Goal: Task Accomplishment & Management: Manage account settings

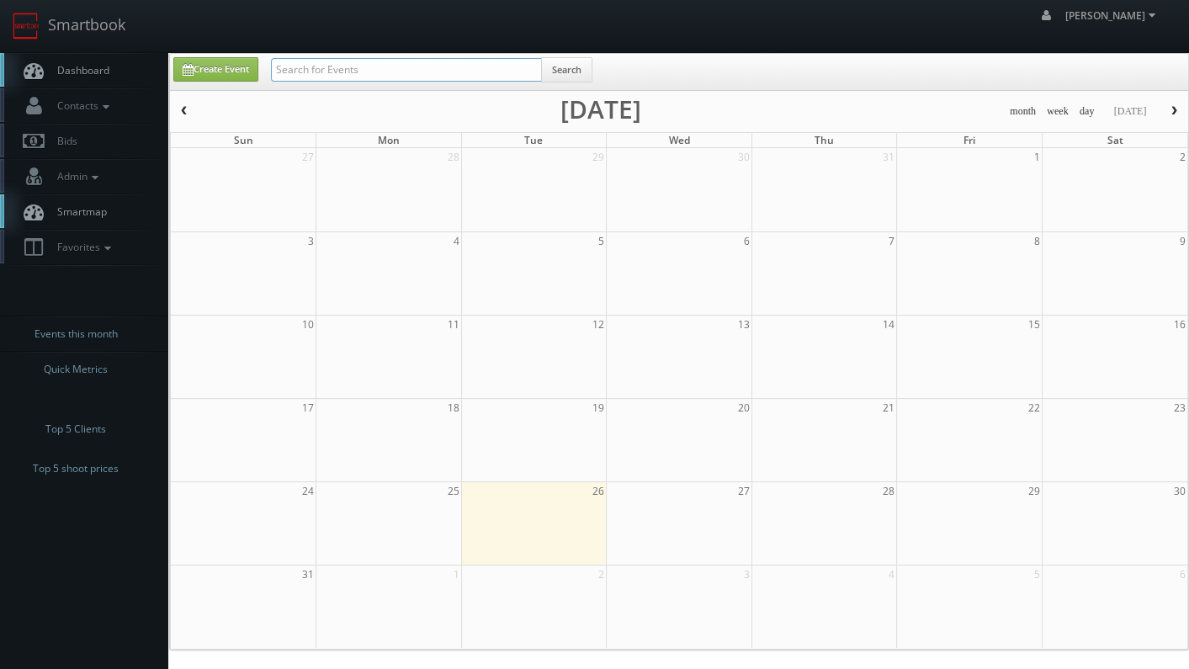
click at [472, 62] on input "text" at bounding box center [406, 70] width 271 height 24
type input "drury"
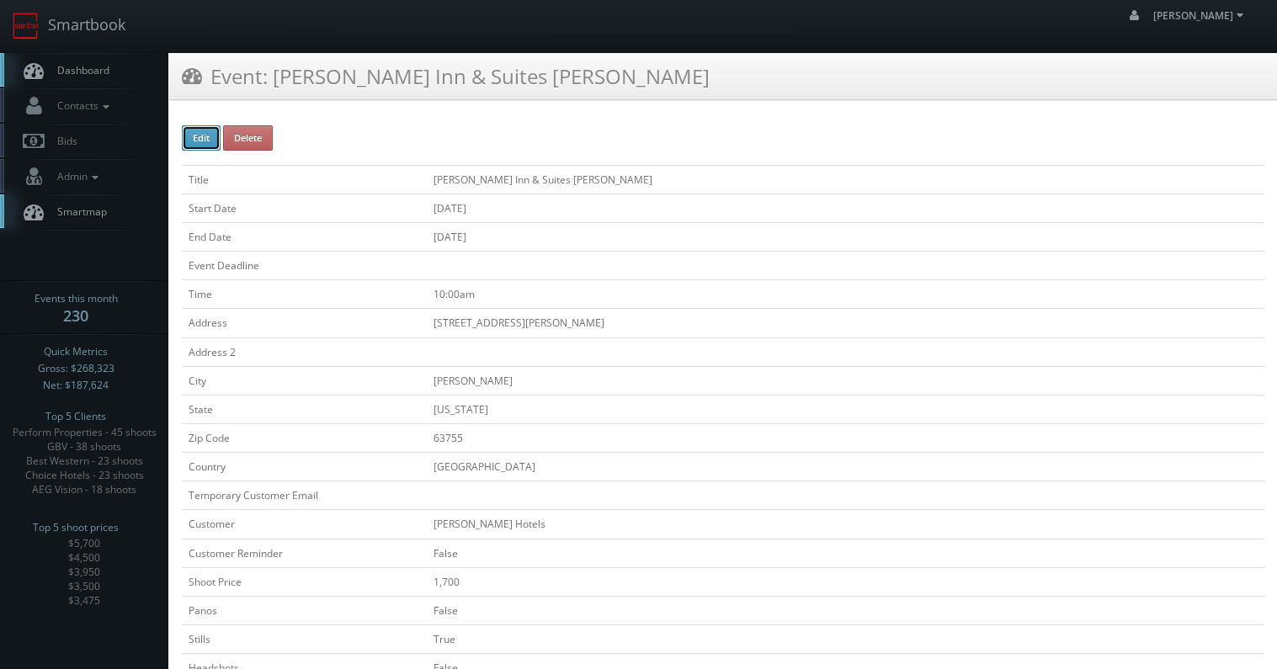
click at [204, 139] on button "Edit" at bounding box center [201, 137] width 39 height 25
type input "Drury Inn &amp; Suites Jackson"
type input "225 Drury Lane"
type input "Jackson"
type input "63755"
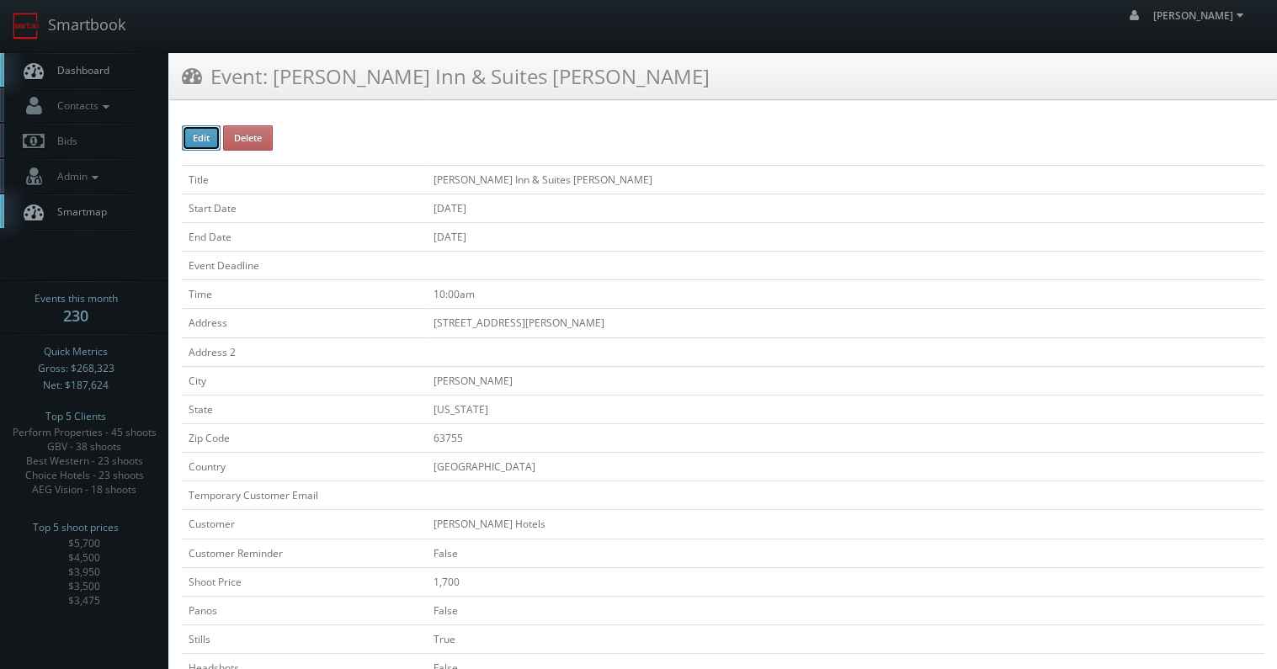
checkbox input "false"
type input "1,700"
checkbox input "false"
checkbox input "true"
checkbox input "false"
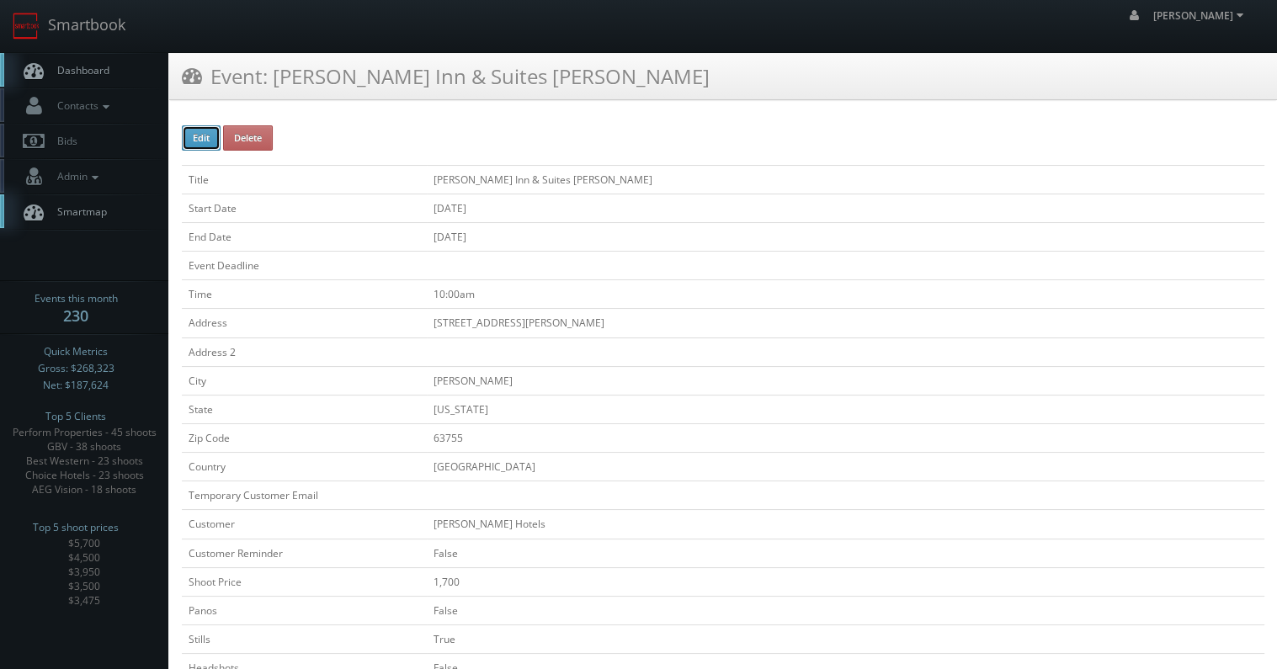
checkbox input "false"
checkbox input "true"
checkbox input "false"
type input "09/29/2025"
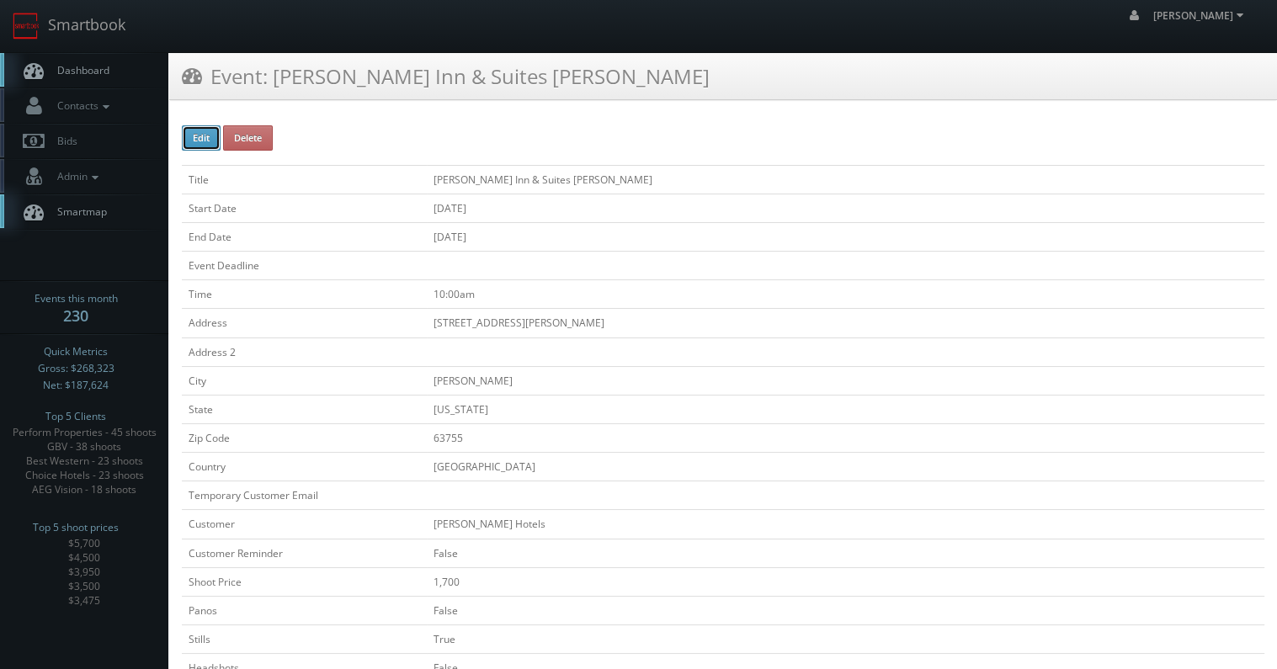
type input "09/29/2025"
type input "10:00am"
checkbox input "true"
checkbox input "false"
select select "[US_STATE]"
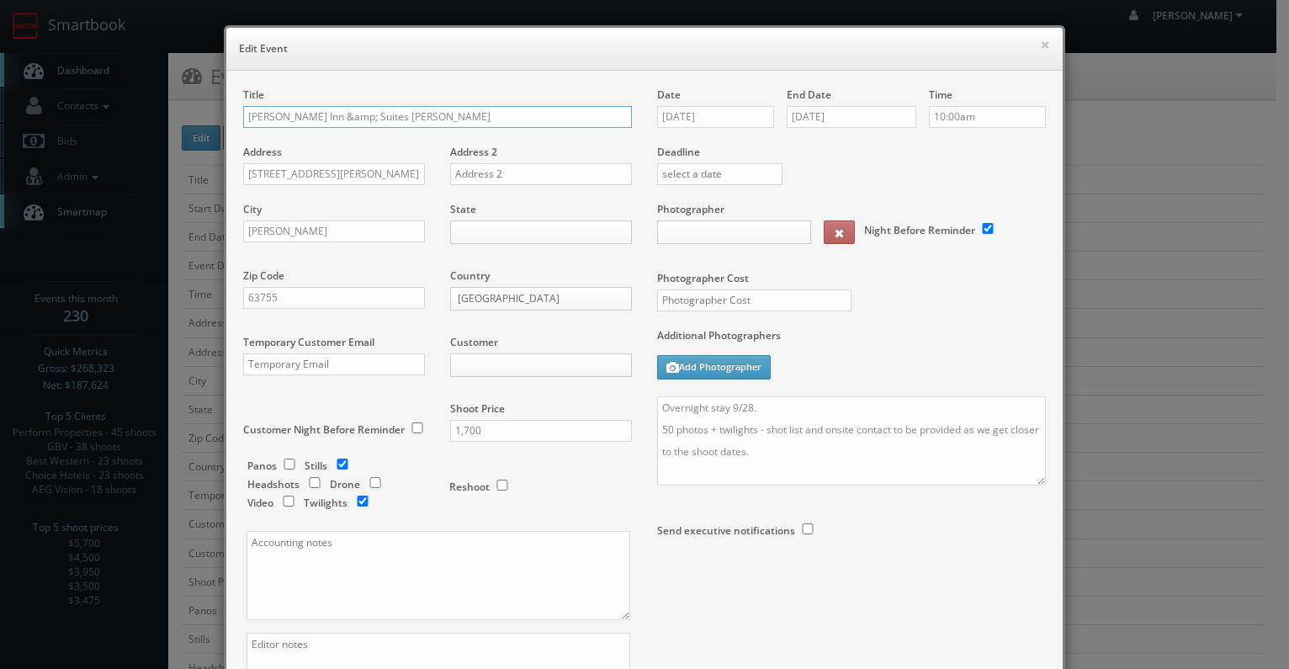
type input "1,700"
type input "500"
select select "cs3design360_+3234ddd333331222225252523541@mg.cs3calendar.com"
select select "mfarbin@gmail.com"
drag, startPoint x: 443, startPoint y: 422, endPoint x: 419, endPoint y: 422, distance: 23.6
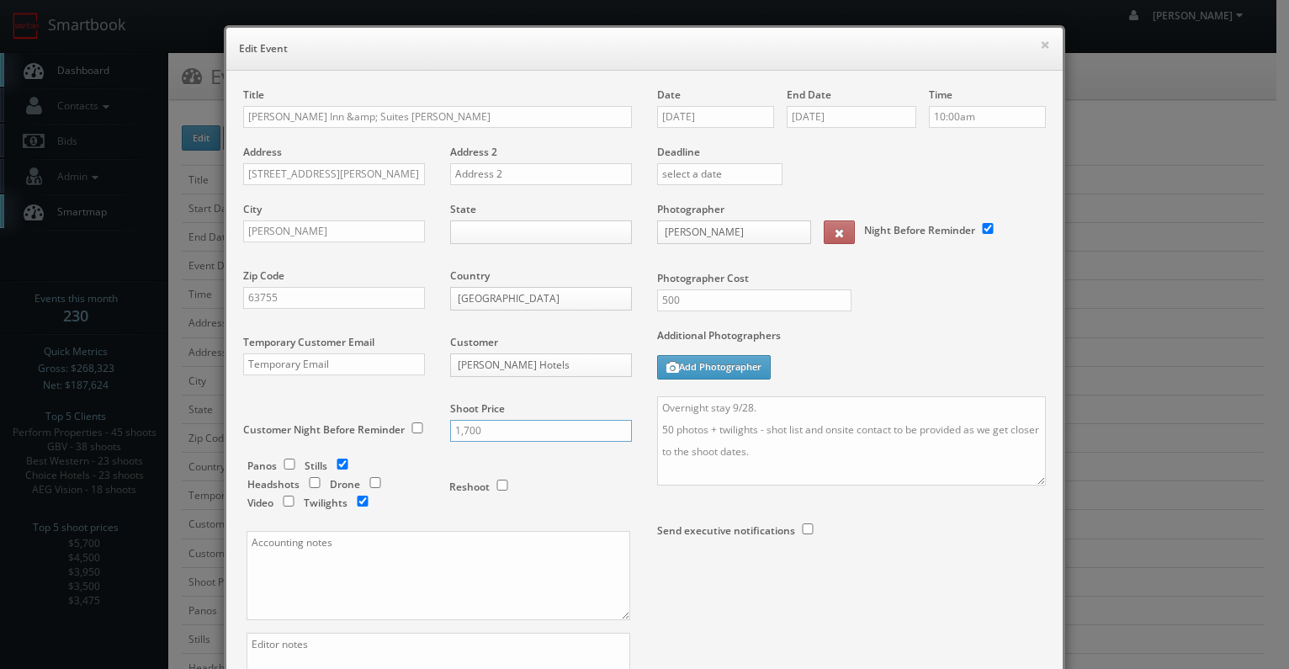
click at [419, 422] on div "Title Drury Inn &amp; Suites Jackson Address 225 Drury Lane Address 2 City Jack…" at bounding box center [438, 420] width 414 height 664
type input "2000"
click at [714, 425] on textarea "Overnight stay 9/28. 50 photos + twilights - shot list and onsite contact to be…" at bounding box center [851, 440] width 389 height 89
click at [715, 427] on textarea "Overnight stay 9/28. 50 photos + twilights - shot list and onsite contact to be…" at bounding box center [851, 440] width 389 height 89
drag, startPoint x: 677, startPoint y: 454, endPoint x: 624, endPoint y: 427, distance: 59.8
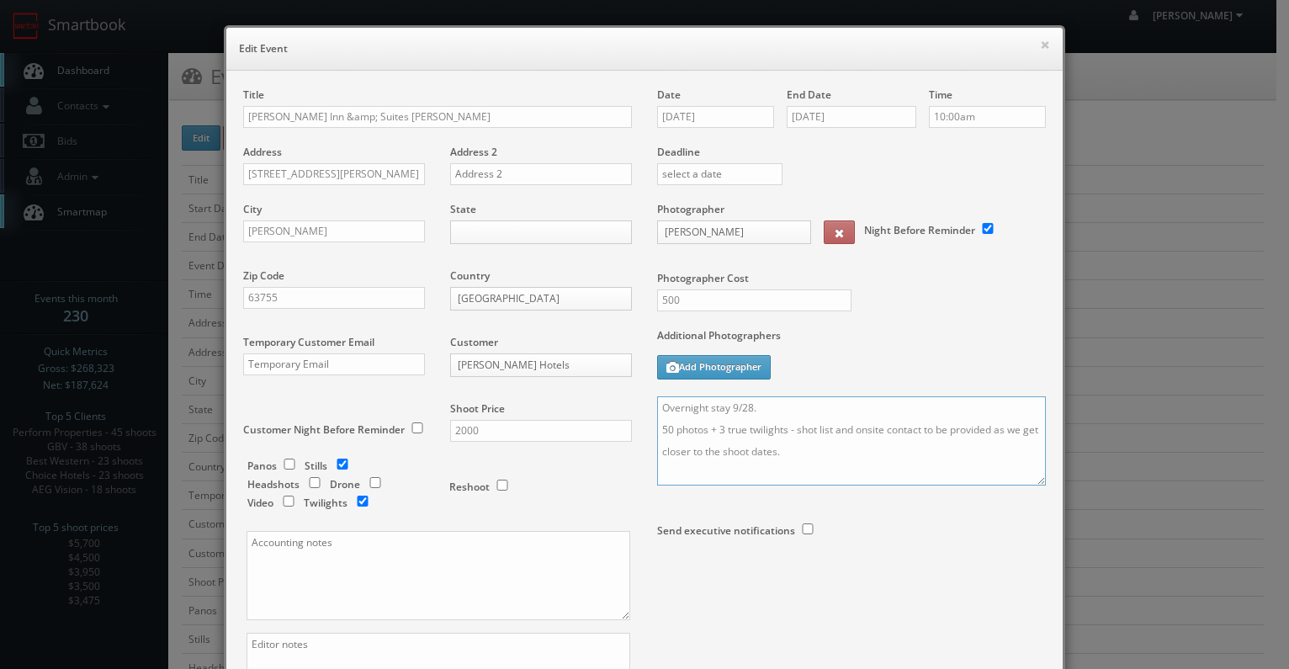
click at [624, 427] on div "Title Drury Inn &amp; Suites Jackson Address 225 Drury Lane Address 2 City Jack…" at bounding box center [645, 420] width 828 height 664
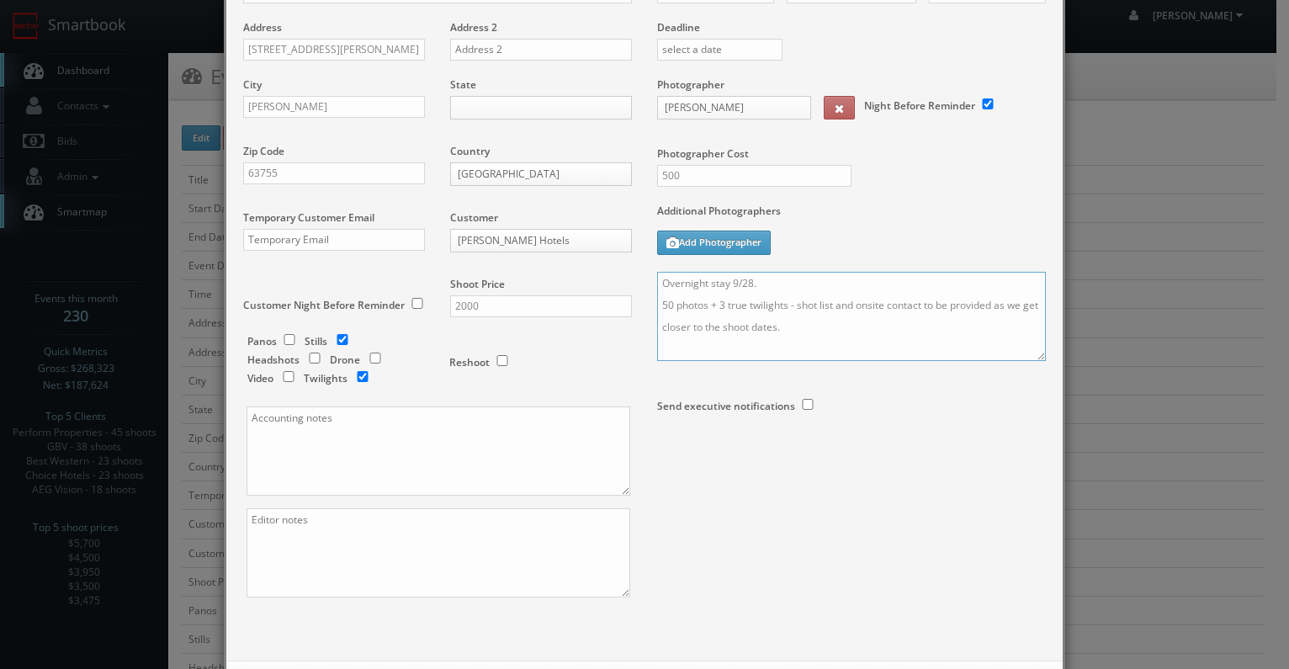
scroll to position [112, 0]
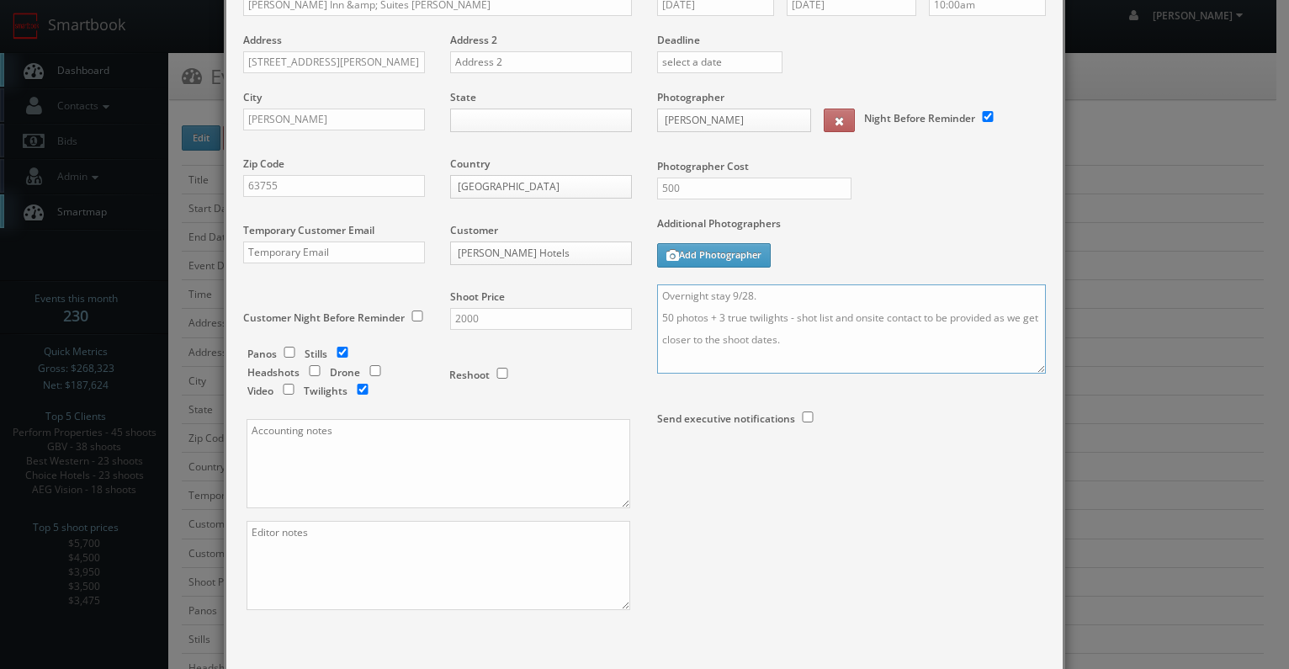
type textarea "Overnight stay 9/28. 50 photos + 3 true twilights - shot list and onsite contac…"
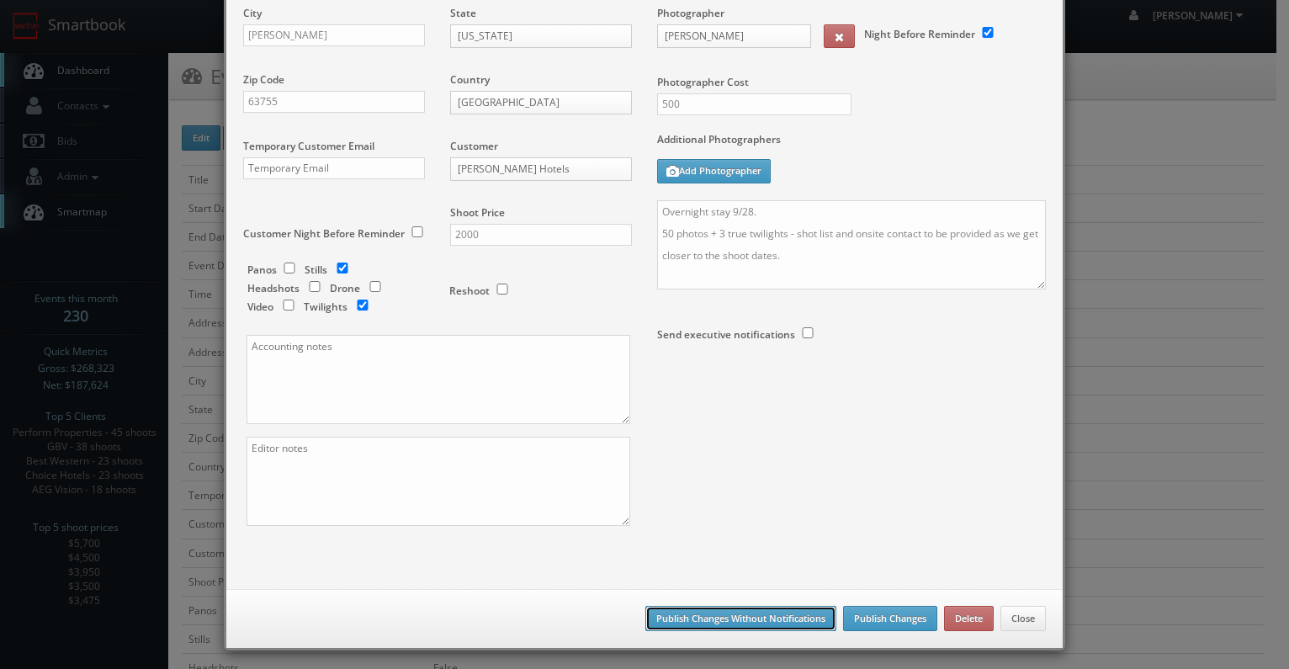
click at [755, 618] on button "Publish Changes Without Notifications" at bounding box center [740, 618] width 191 height 25
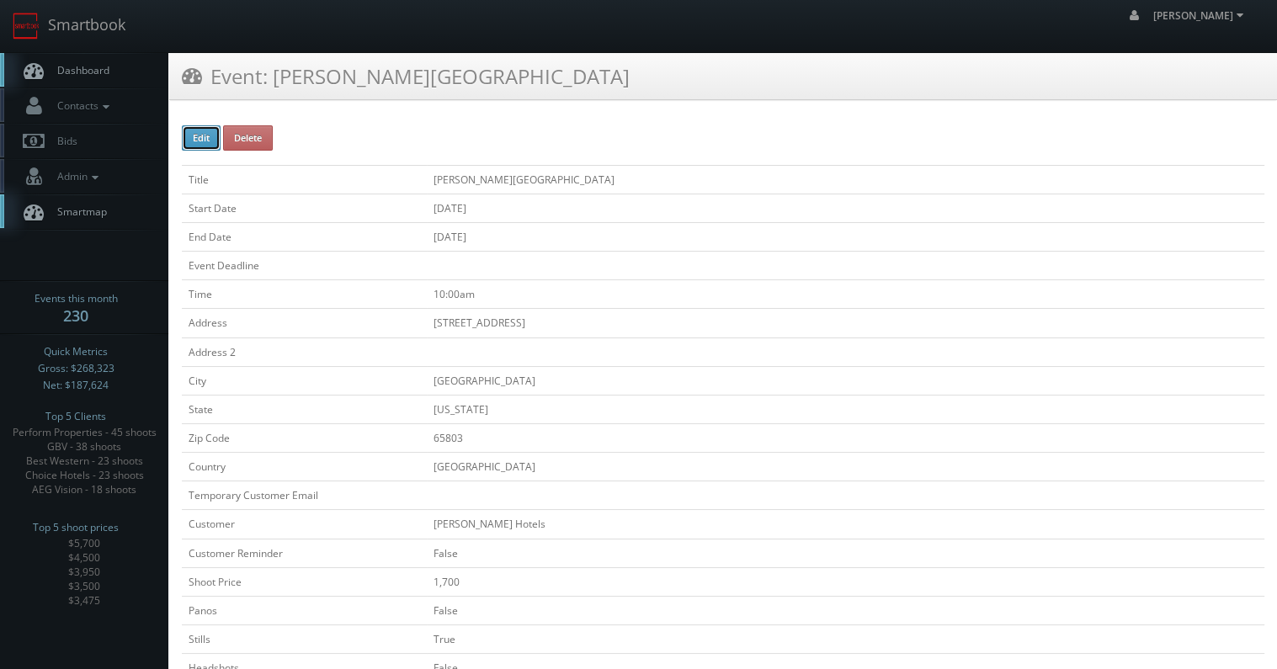
click at [183, 128] on button "Edit" at bounding box center [201, 137] width 39 height 25
type input "[PERSON_NAME] Inn &amp; Suites [GEOGRAPHIC_DATA]"
type input "[STREET_ADDRESS]"
type input "[GEOGRAPHIC_DATA]"
type input "65803"
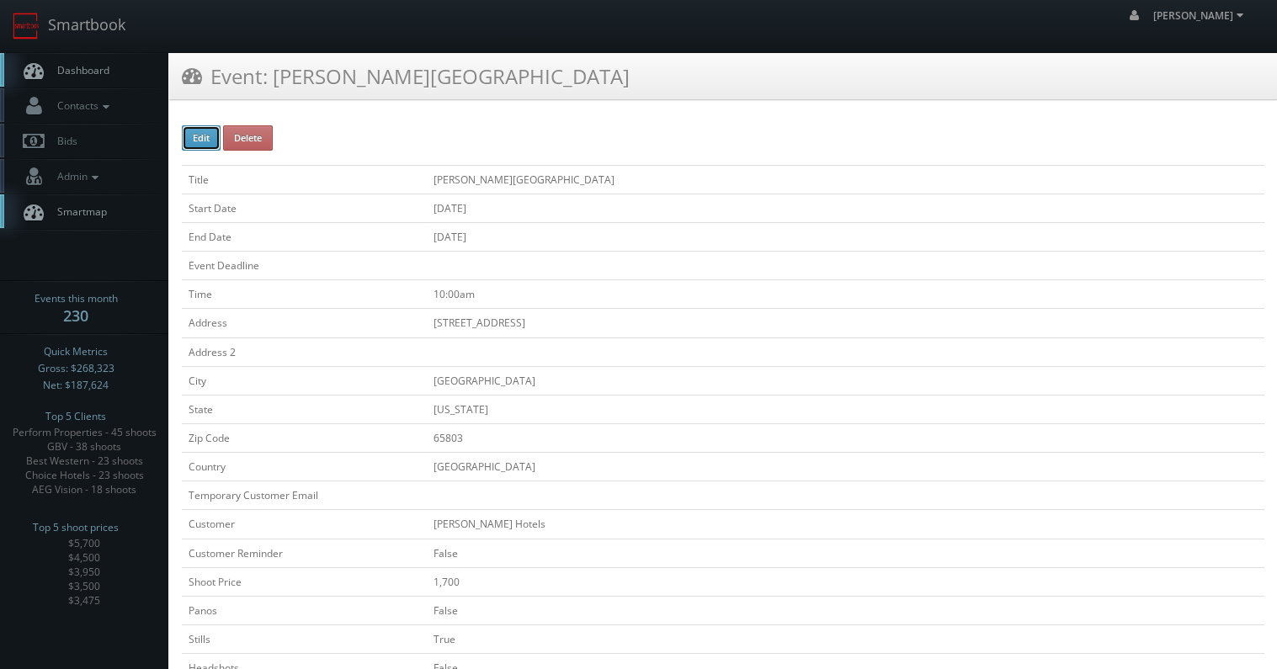
checkbox input "false"
type input "1,700"
checkbox input "false"
checkbox input "true"
checkbox input "false"
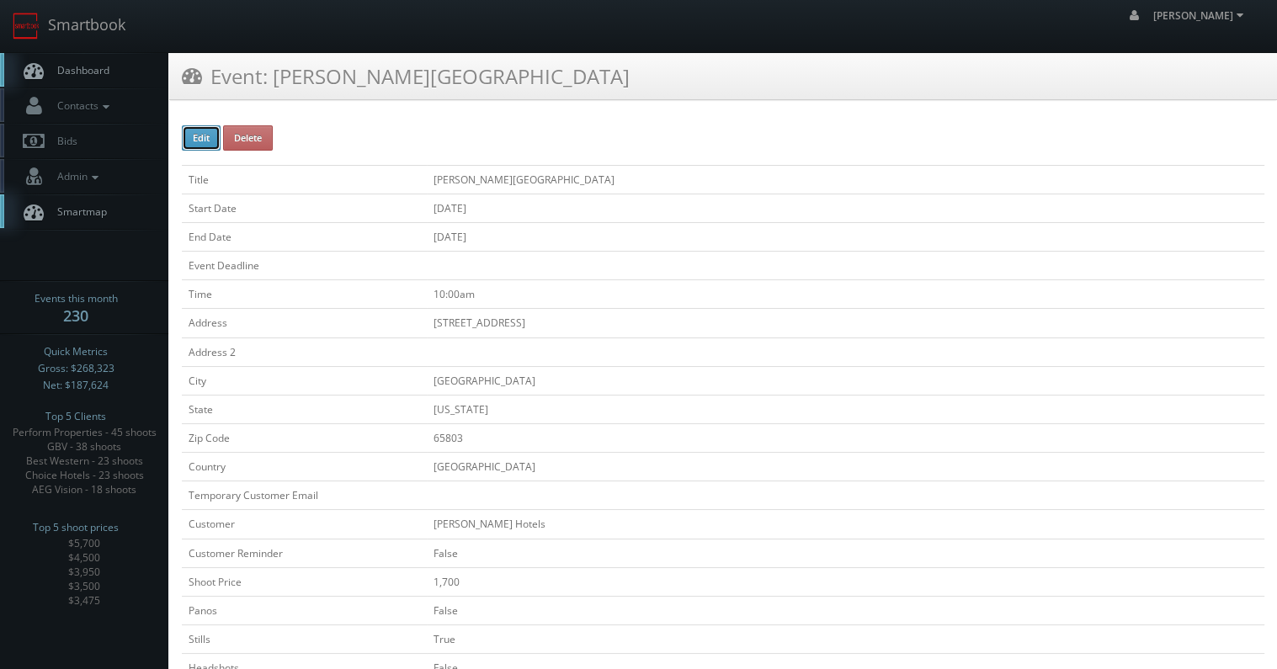
checkbox input "false"
checkbox input "true"
checkbox input "false"
type input "[DATE]"
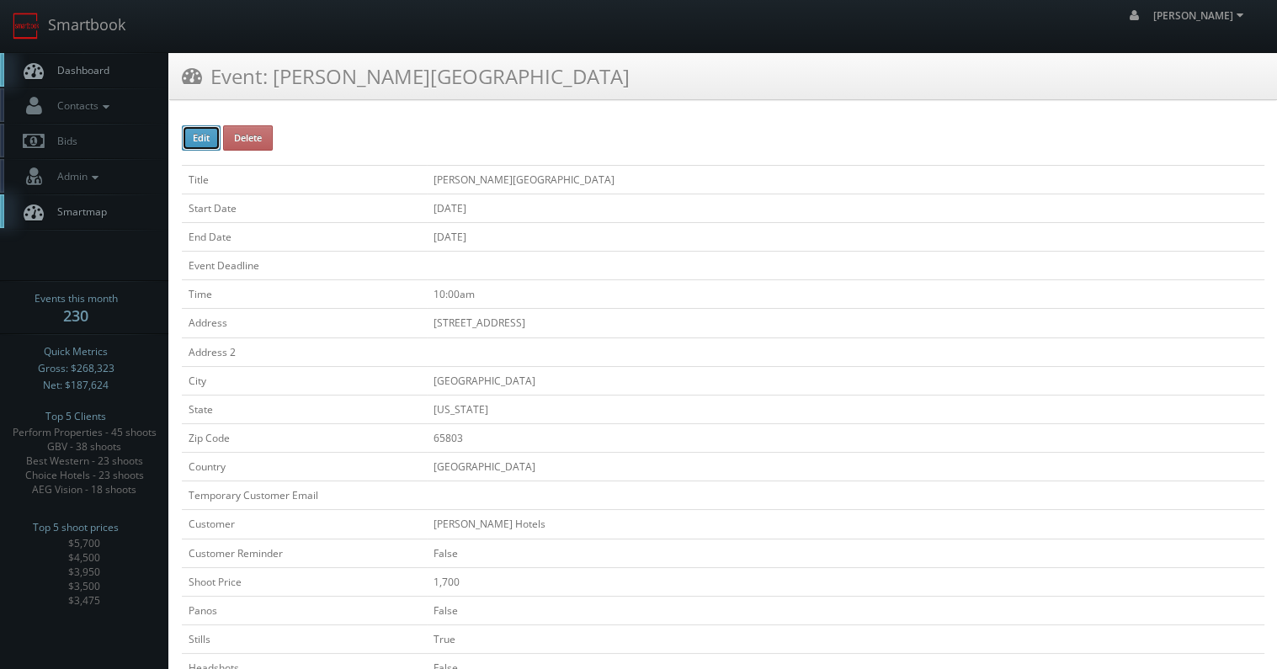
type input "[DATE]"
type input "10:00am"
checkbox input "true"
checkbox input "false"
select select "[US_STATE]"
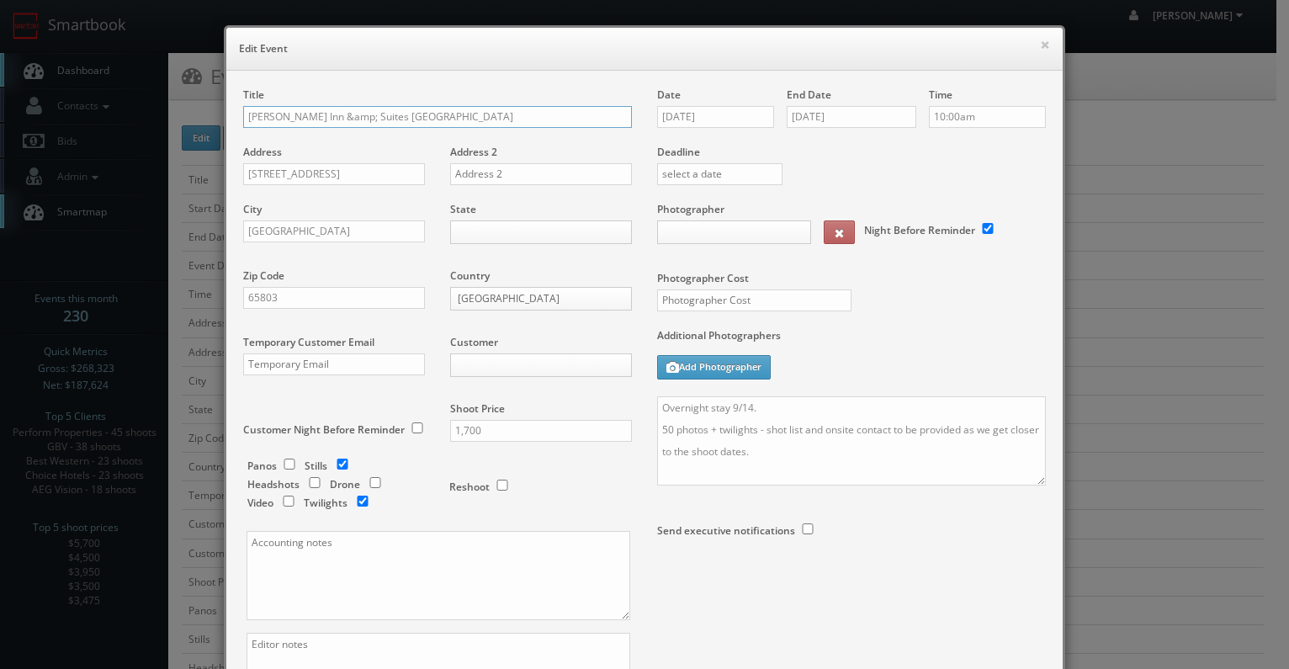
type input "1,700"
type input "500"
select select "cs3design360_+3234ddd333331222225252523541@mg.cs3calendar.com"
select select "mfarbin@gmail.com"
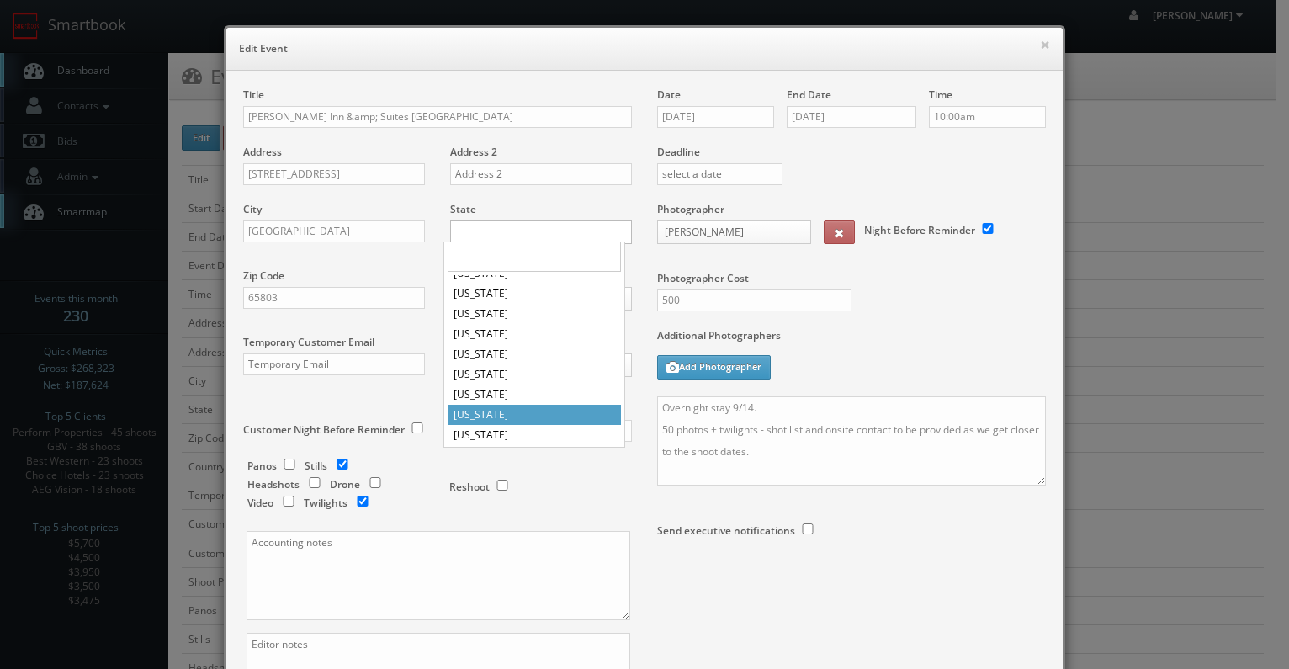
scroll to position [337, 0]
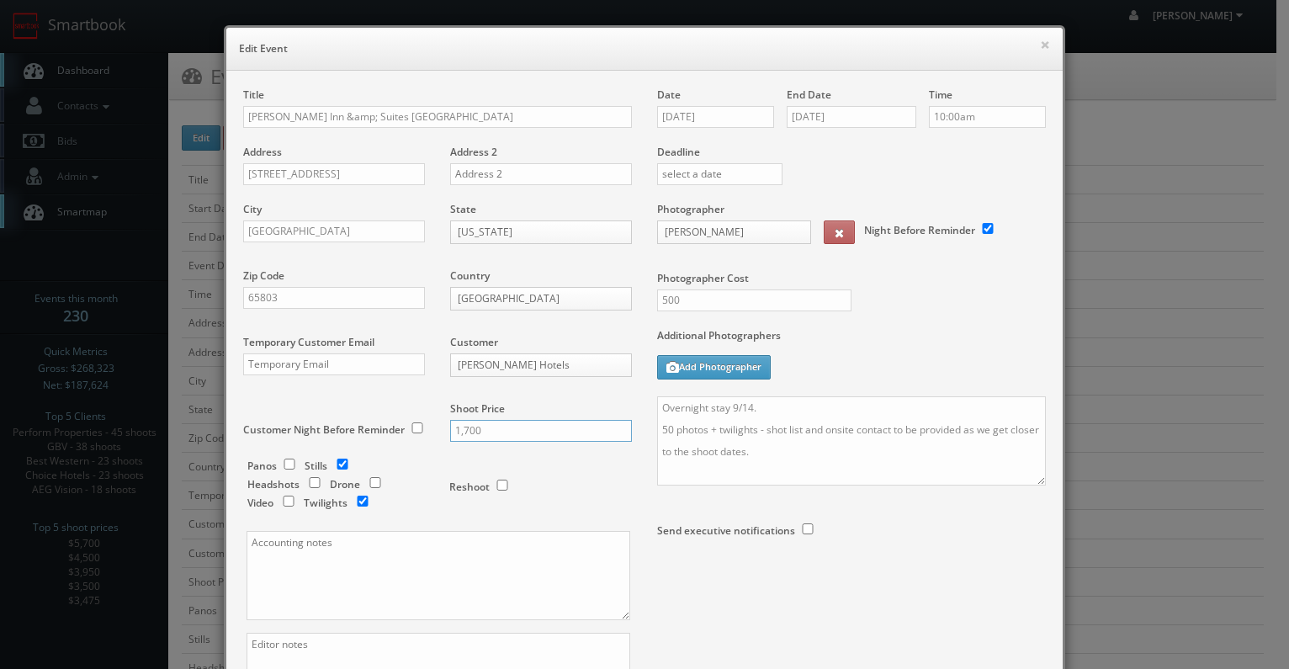
drag, startPoint x: 479, startPoint y: 426, endPoint x: 418, endPoint y: 426, distance: 60.6
click at [418, 426] on div "Title Drury Inn &amp; Suites Springfield Address 2715 E Glenstone Ave Address 2…" at bounding box center [438, 420] width 414 height 664
type input "2000"
drag, startPoint x: 741, startPoint y: 597, endPoint x: 764, endPoint y: 473, distance: 126.8
click at [741, 595] on div "Date 09/15/2025 End Date 09/15/2025 Time 10:00am Deadline Photographer Mark Far…" at bounding box center [852, 352] width 414 height 528
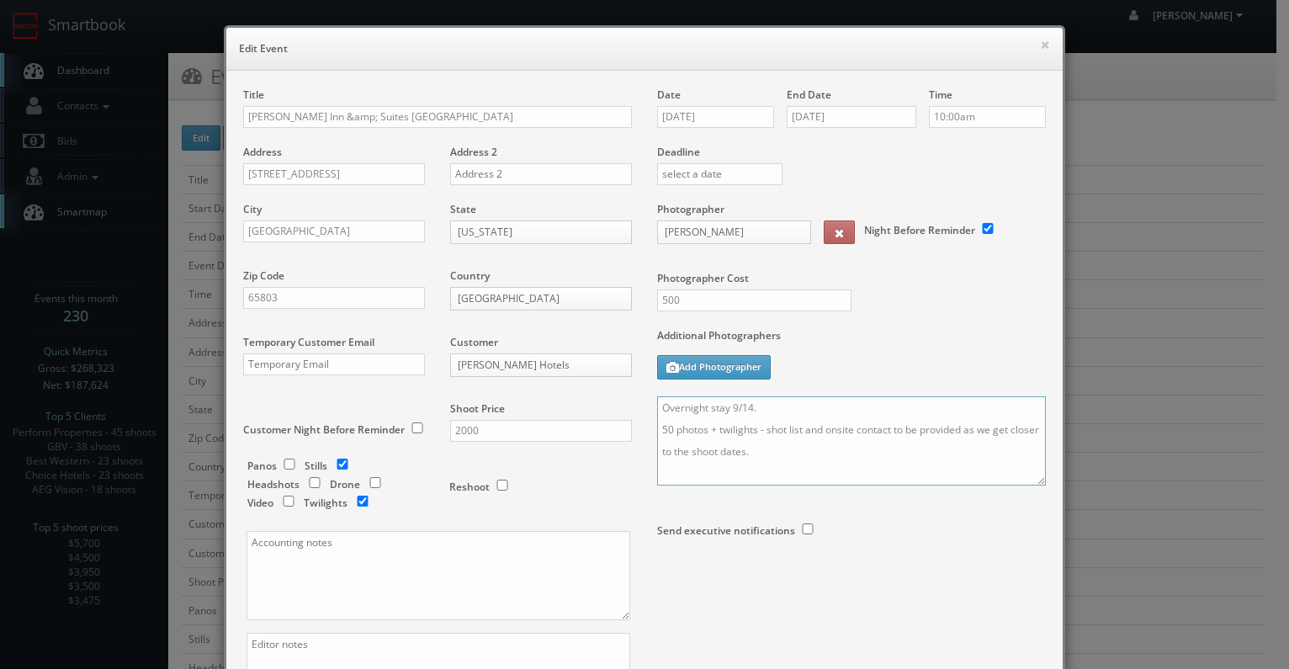
drag, startPoint x: 770, startPoint y: 454, endPoint x: 613, endPoint y: 428, distance: 158.7
click at [613, 428] on div "Title Drury Inn &amp; Suites Springfield Address 2715 E Glenstone Ave Address 2…" at bounding box center [645, 420] width 828 height 664
paste textarea "3 true"
type textarea "Overnight stay 9/14. 50 photos + 3 true twilights - shot list and onsite contac…"
click at [756, 578] on div at bounding box center [851, 577] width 389 height 45
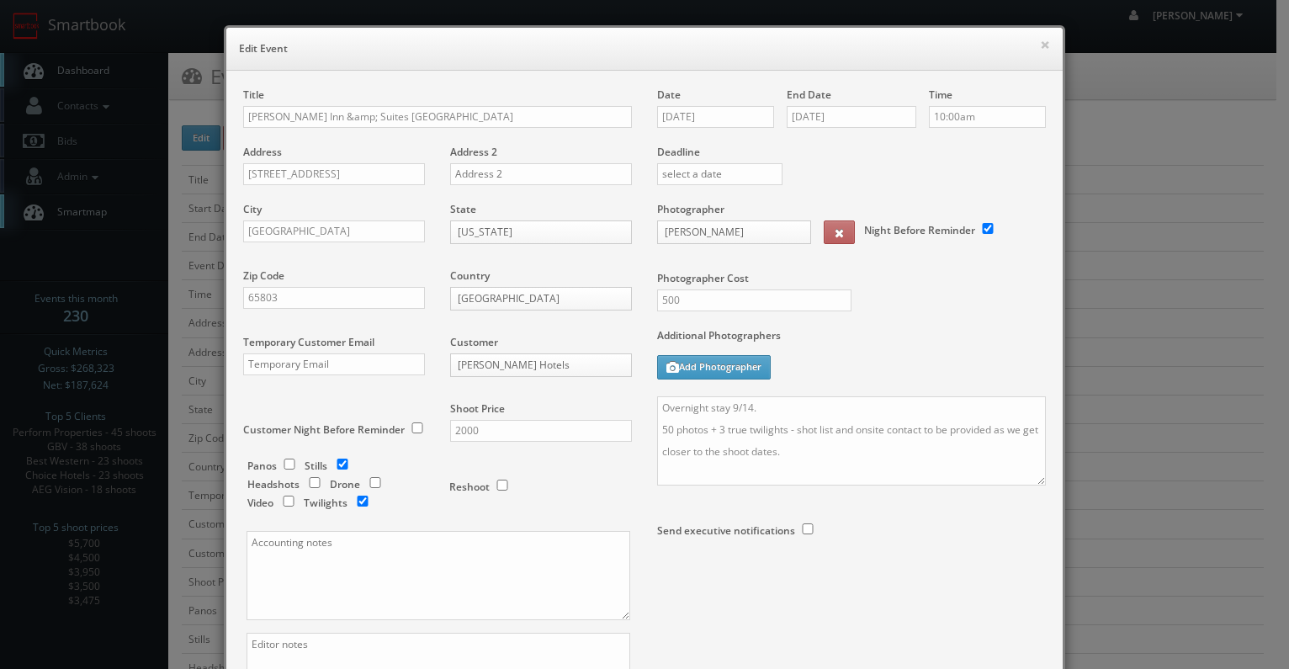
scroll to position [196, 0]
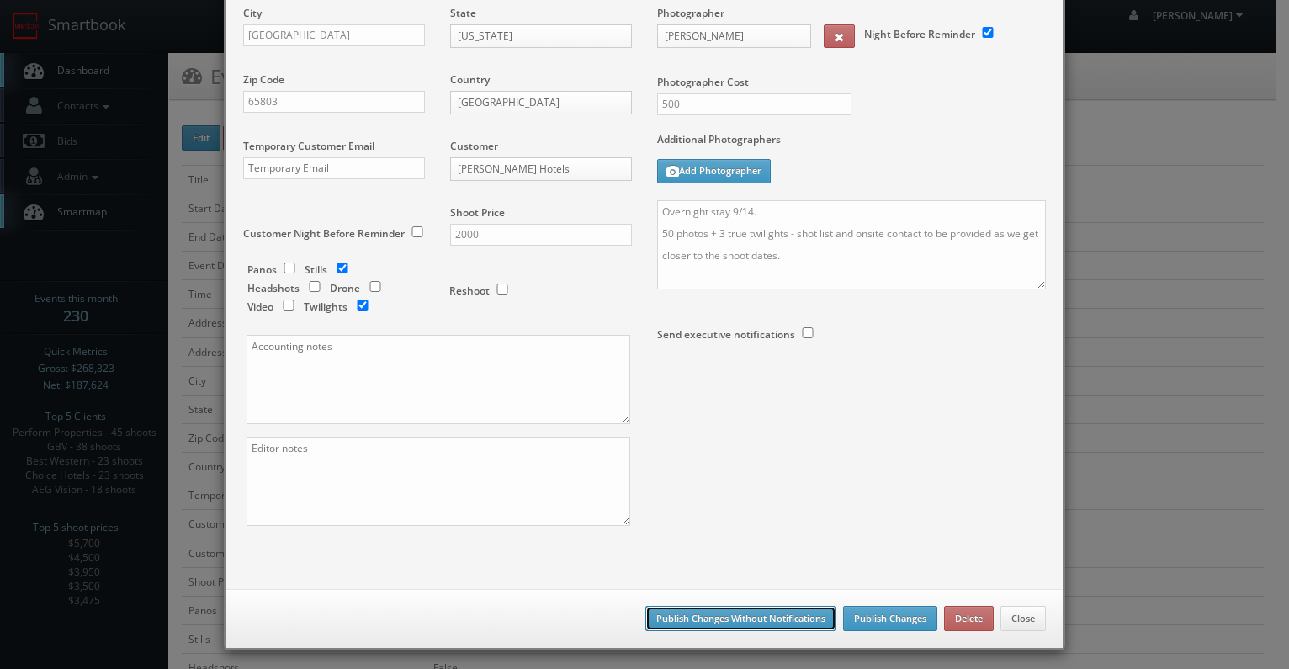
click at [751, 608] on button "Publish Changes Without Notifications" at bounding box center [740, 618] width 191 height 25
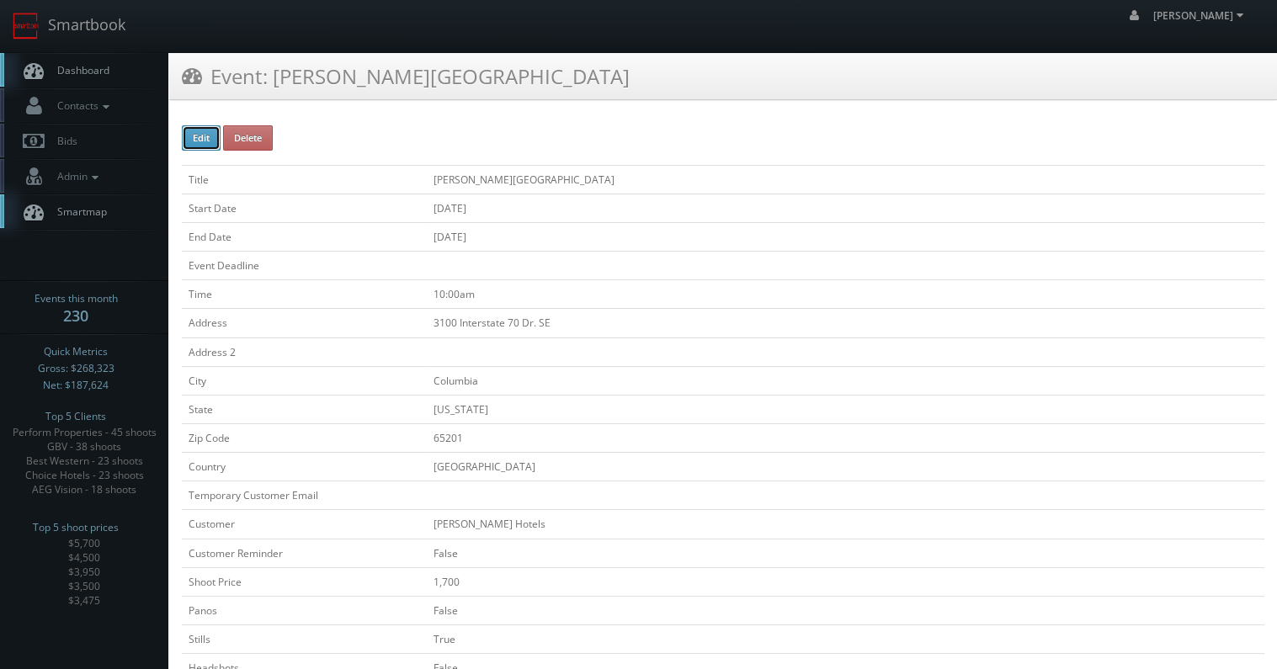
click at [204, 141] on button "Edit" at bounding box center [201, 137] width 39 height 25
type input "Drury Plaza Hotel Columbia East"
type input "3100 Interstate 70 Dr. SE"
type input "Columbia"
type input "65201"
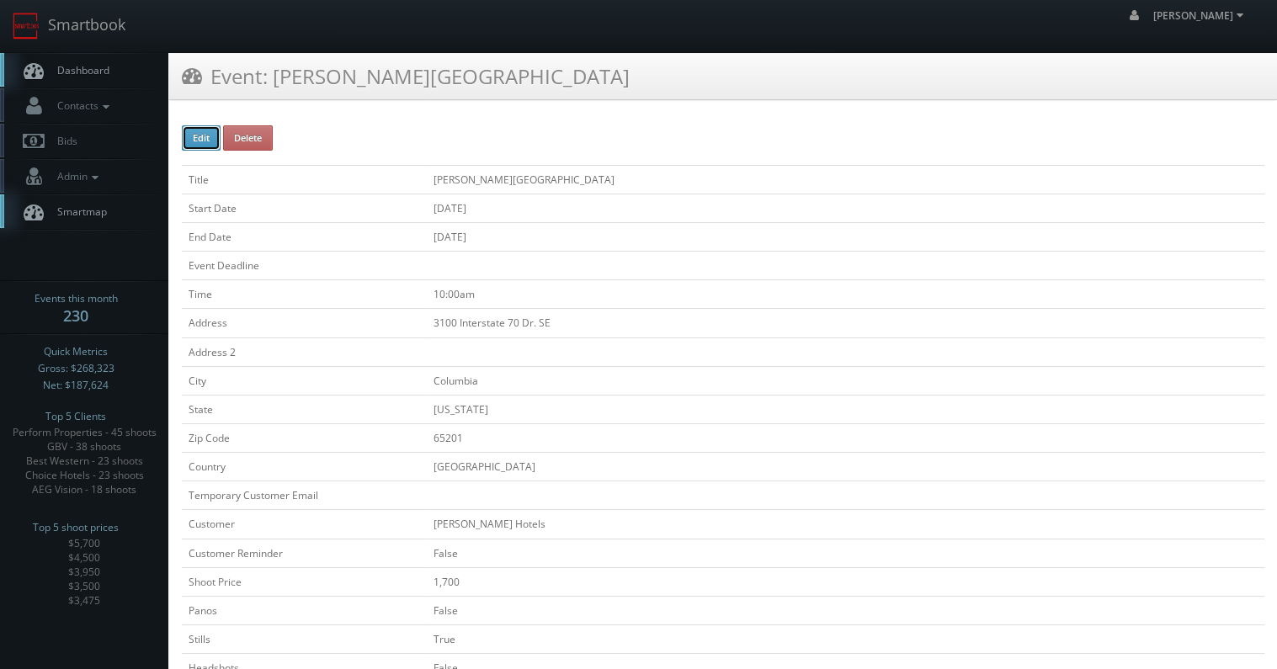
checkbox input "false"
type input "1,700"
checkbox input "false"
checkbox input "true"
checkbox input "false"
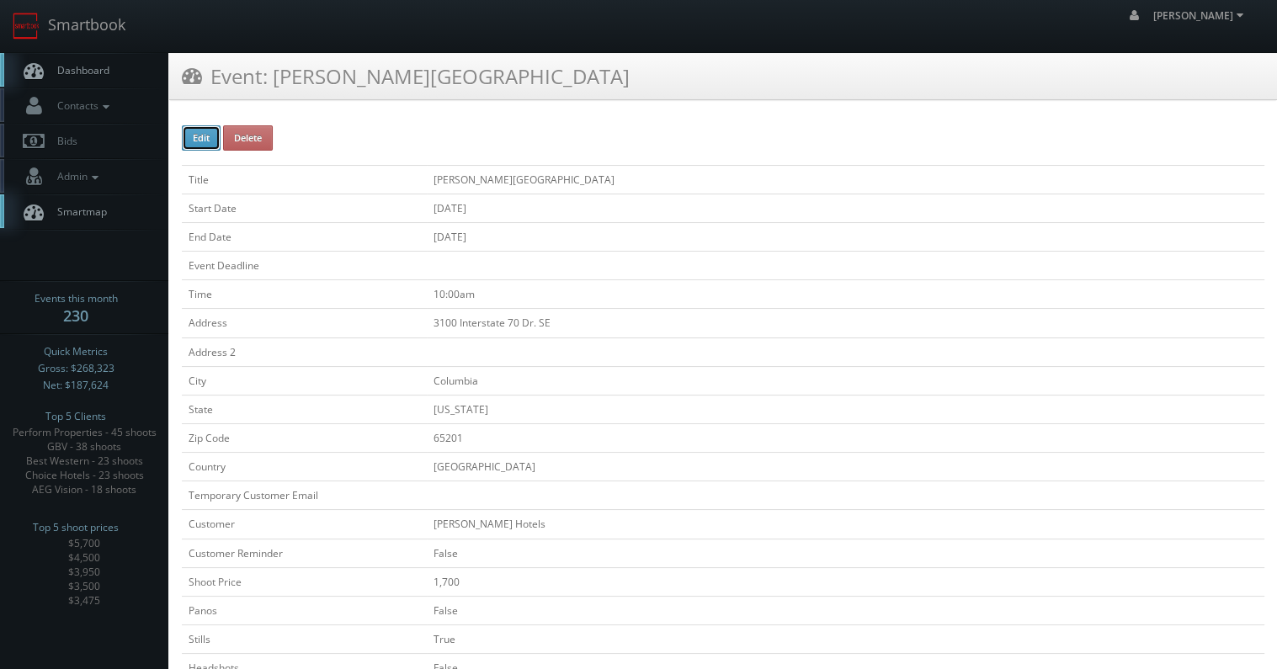
checkbox input "false"
checkbox input "true"
checkbox input "false"
type input "09/17/2025"
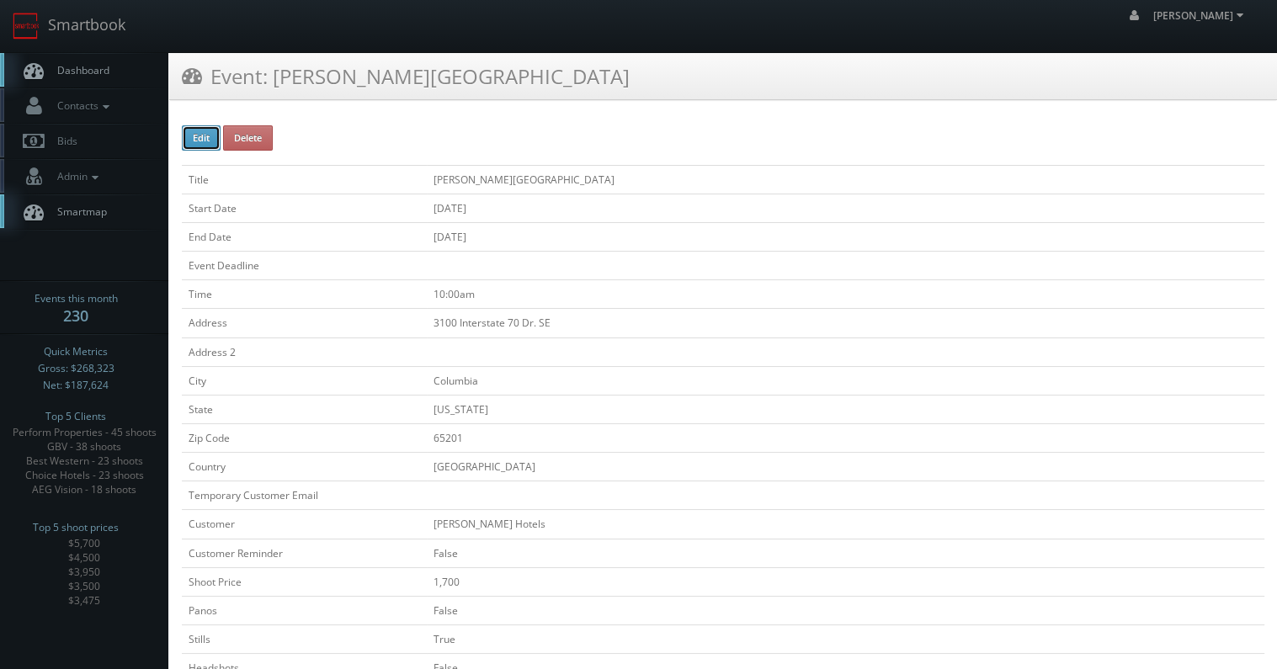
type input "09/17/2025"
type input "10:00am"
checkbox input "true"
checkbox input "false"
select select "[US_STATE]"
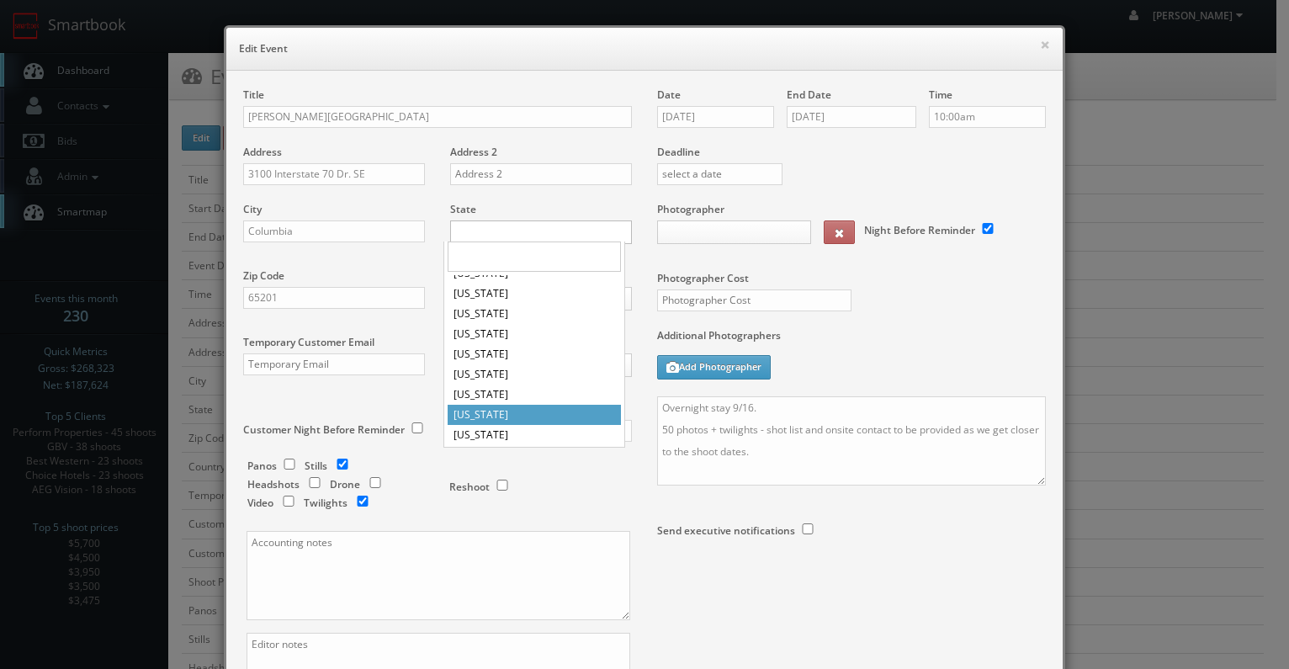
scroll to position [337, 0]
drag, startPoint x: 481, startPoint y: 441, endPoint x: 505, endPoint y: 424, distance: 29.0
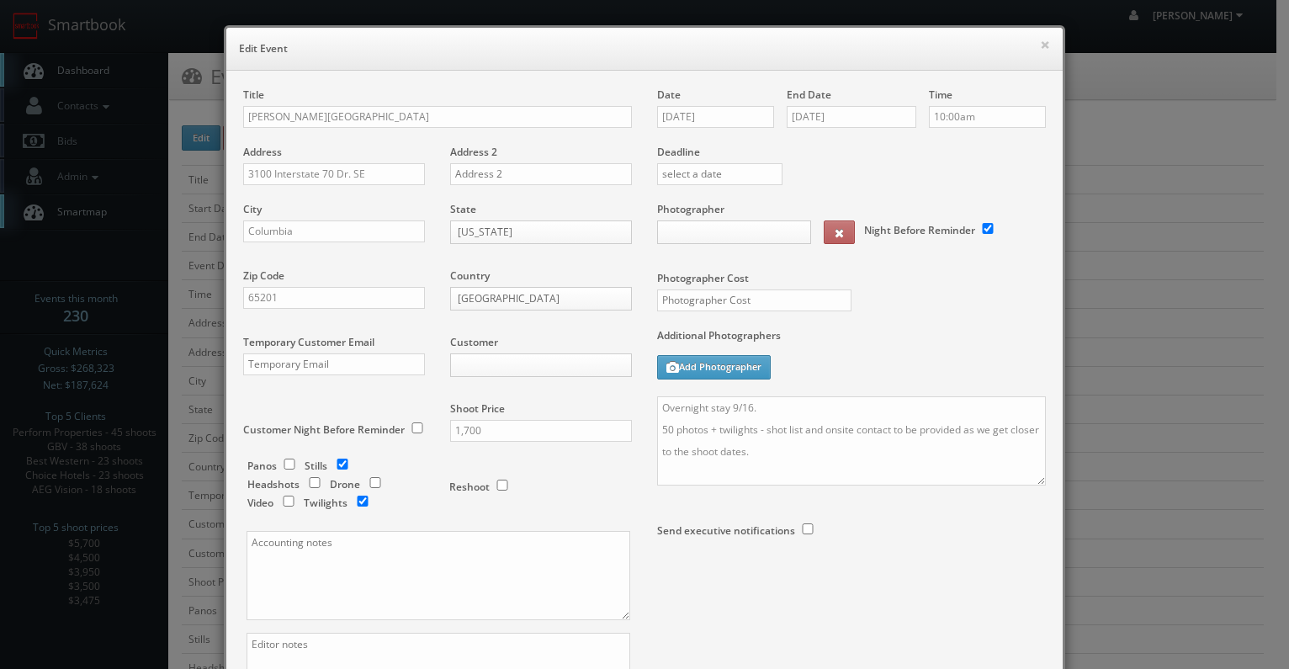
type input "1,700"
type input "500"
select select "cs3design360_+3234ddd333331222225252523541@mg.cs3calendar.com"
select select "mfarbin@gmail.com"
drag, startPoint x: 756, startPoint y: 451, endPoint x: 599, endPoint y: 433, distance: 157.5
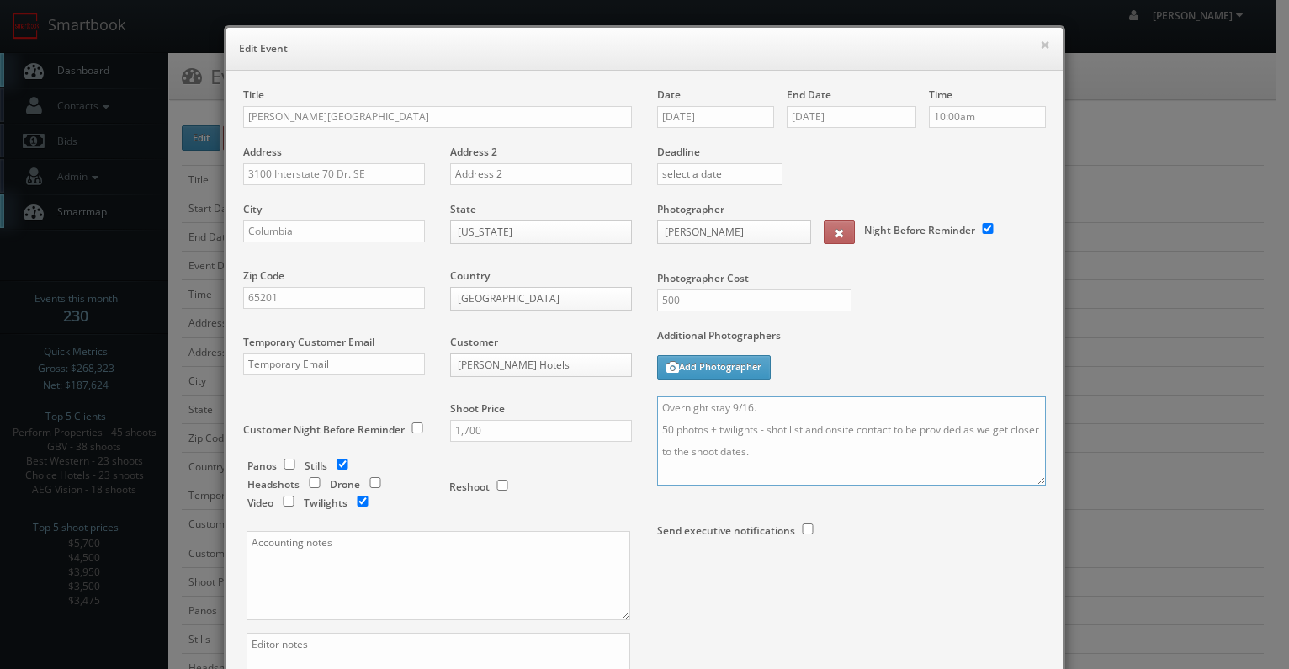
click at [599, 433] on div "Title Drury Plaza Hotel Columbia East Address 3100 Interstate 70 Dr. SE Address…" at bounding box center [645, 420] width 828 height 664
paste textarea "3 true"
type textarea "Overnight stay 9/16. 50 photos + 3 true twilights - shot list and onsite contac…"
drag, startPoint x: 482, startPoint y: 428, endPoint x: 355, endPoint y: 422, distance: 127.2
click at [355, 422] on div "Title Drury Plaza Hotel Columbia East Address 3100 Interstate 70 Dr. SE Address…" at bounding box center [438, 420] width 414 height 664
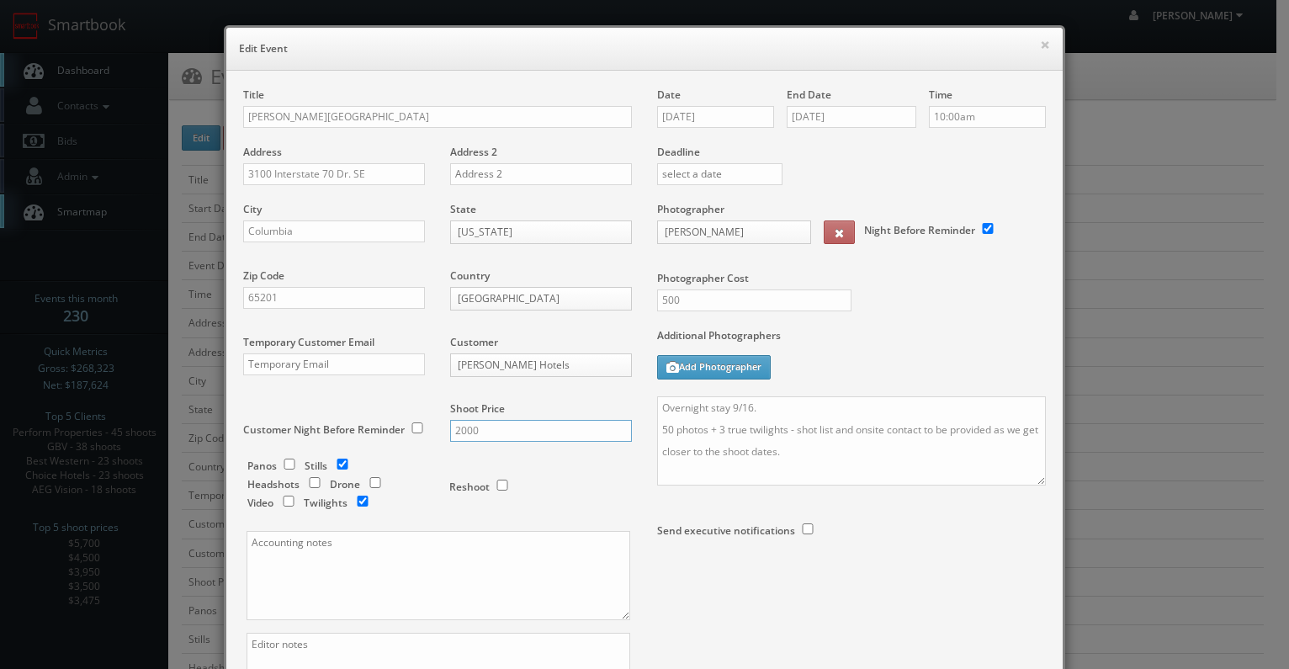
type input "2000"
click at [773, 526] on label "Send executive notifications" at bounding box center [726, 530] width 138 height 14
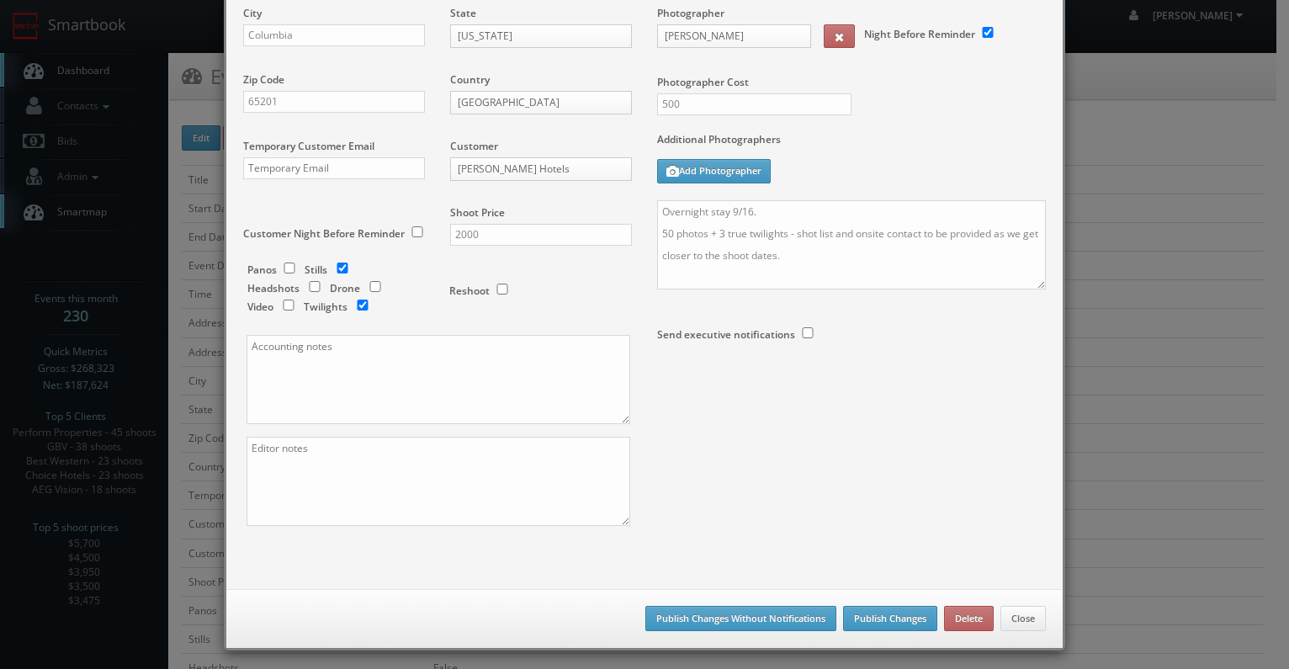
click at [772, 624] on div "Save as draft Publish Changes Without Notifications Publish Changes Delete Close" at bounding box center [644, 618] width 836 height 59
click at [773, 617] on button "Publish Changes Without Notifications" at bounding box center [740, 618] width 191 height 25
